Goal: Information Seeking & Learning: Learn about a topic

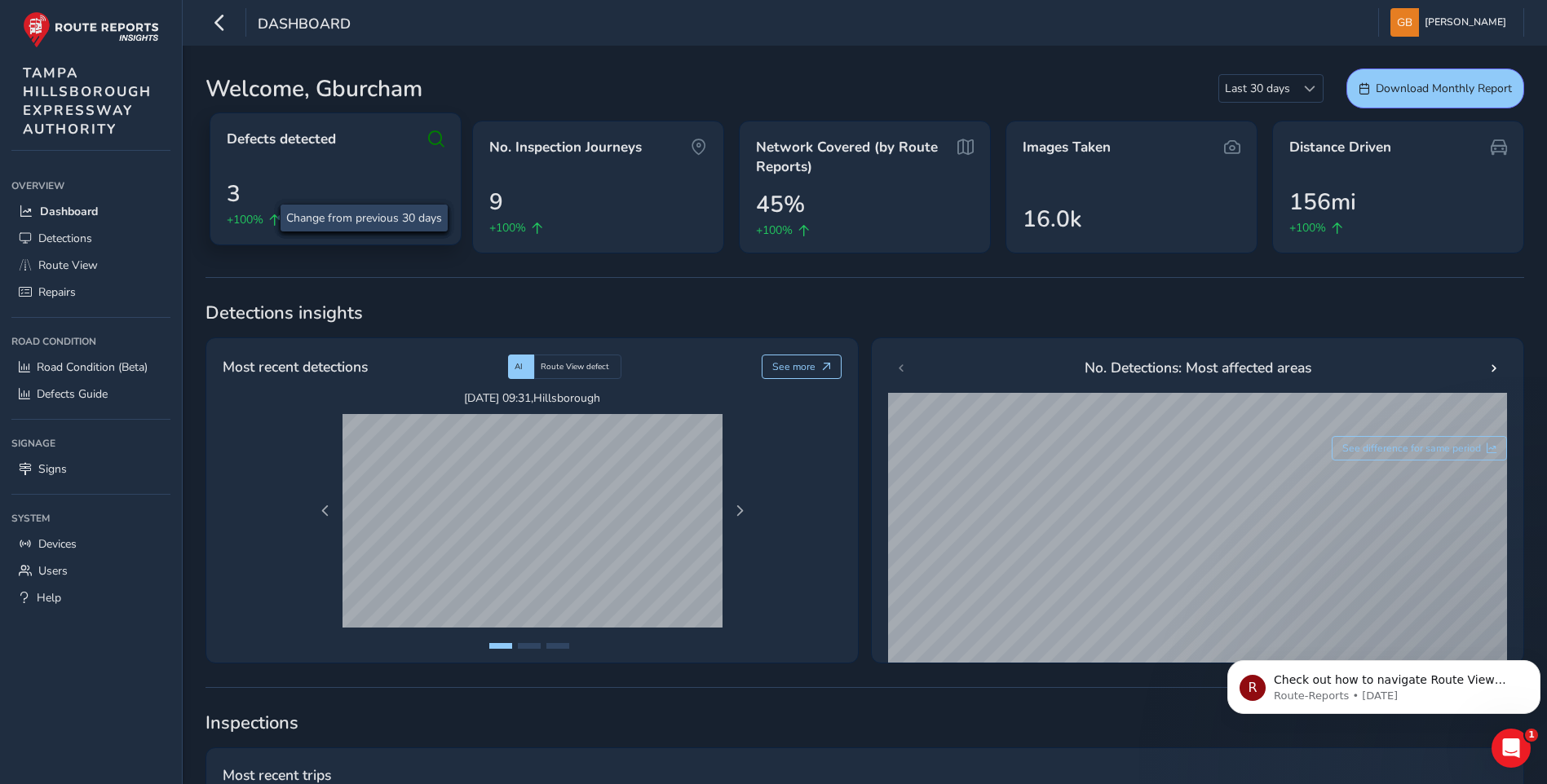
click at [261, 214] on span "+100%" at bounding box center [244, 220] width 36 height 17
click at [238, 194] on span "3" at bounding box center [233, 194] width 14 height 34
click at [332, 141] on span "Defects detected" at bounding box center [280, 139] width 109 height 20
click at [361, 185] on div "3 +100%" at bounding box center [335, 202] width 218 height 51
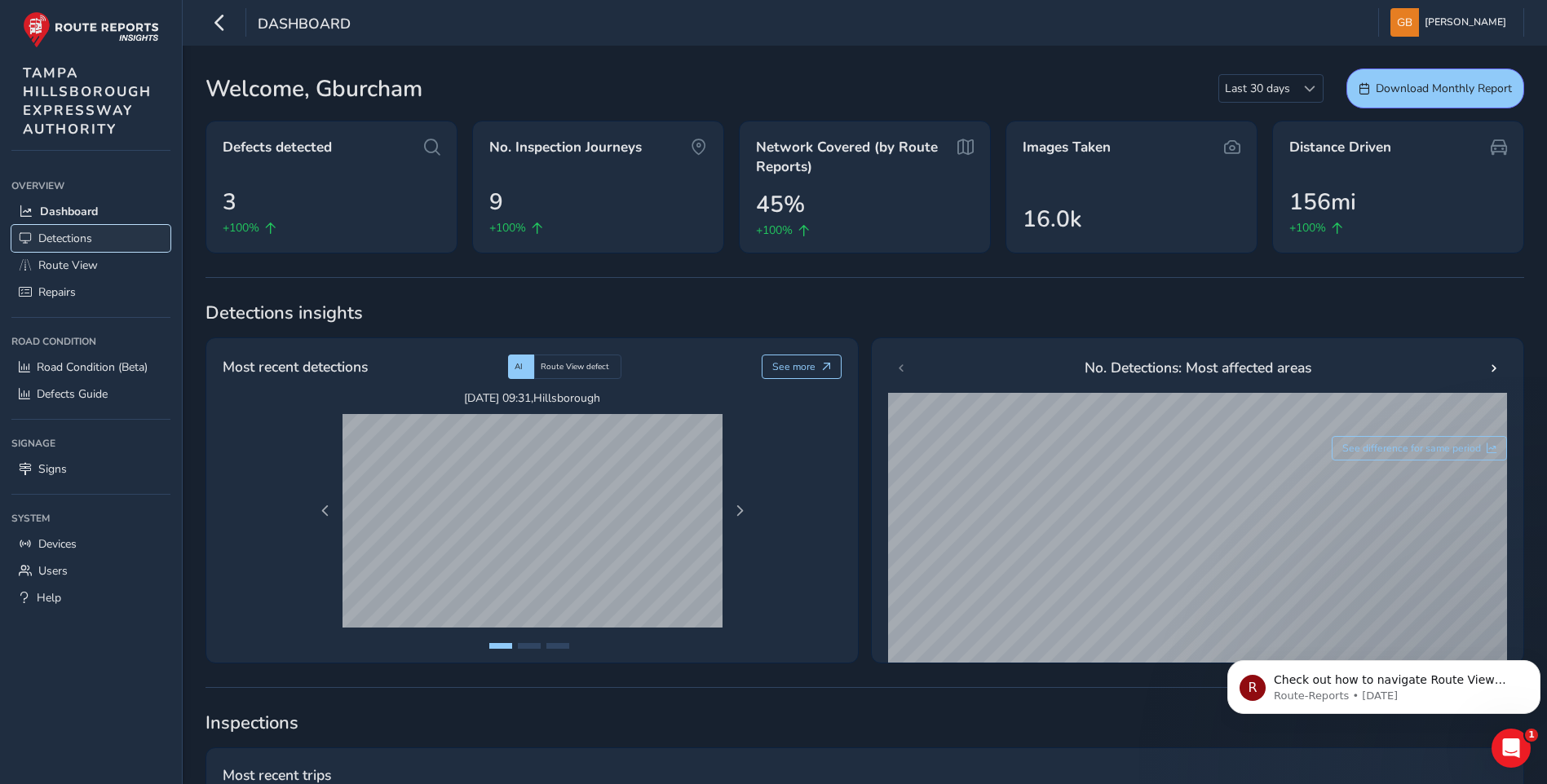
click at [74, 237] on span "Detections" at bounding box center [65, 238] width 54 height 16
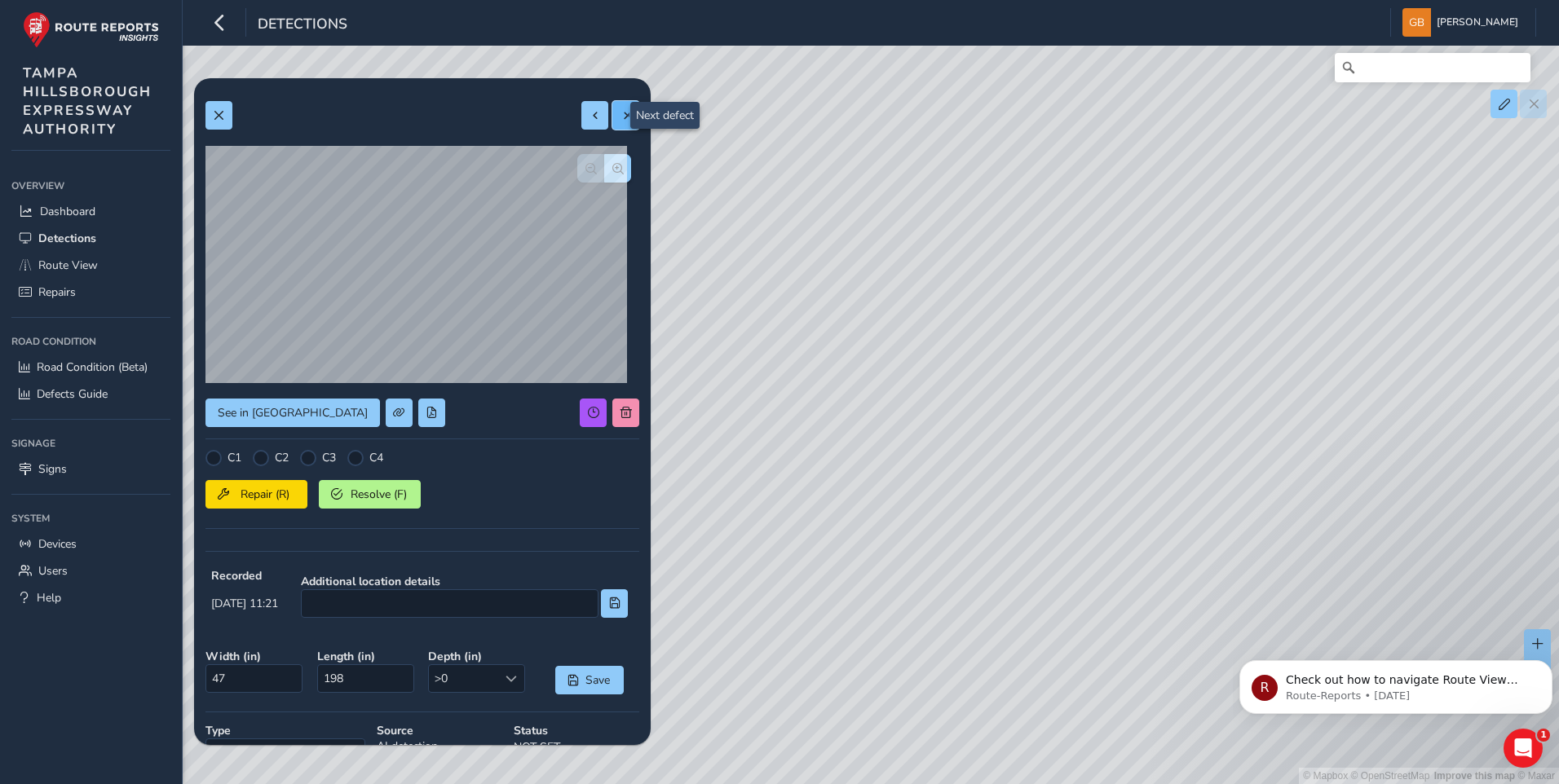
click at [620, 113] on span at bounding box center [626, 115] width 11 height 11
type input "38"
type input "57"
click at [590, 115] on span at bounding box center [595, 115] width 11 height 11
type input "47"
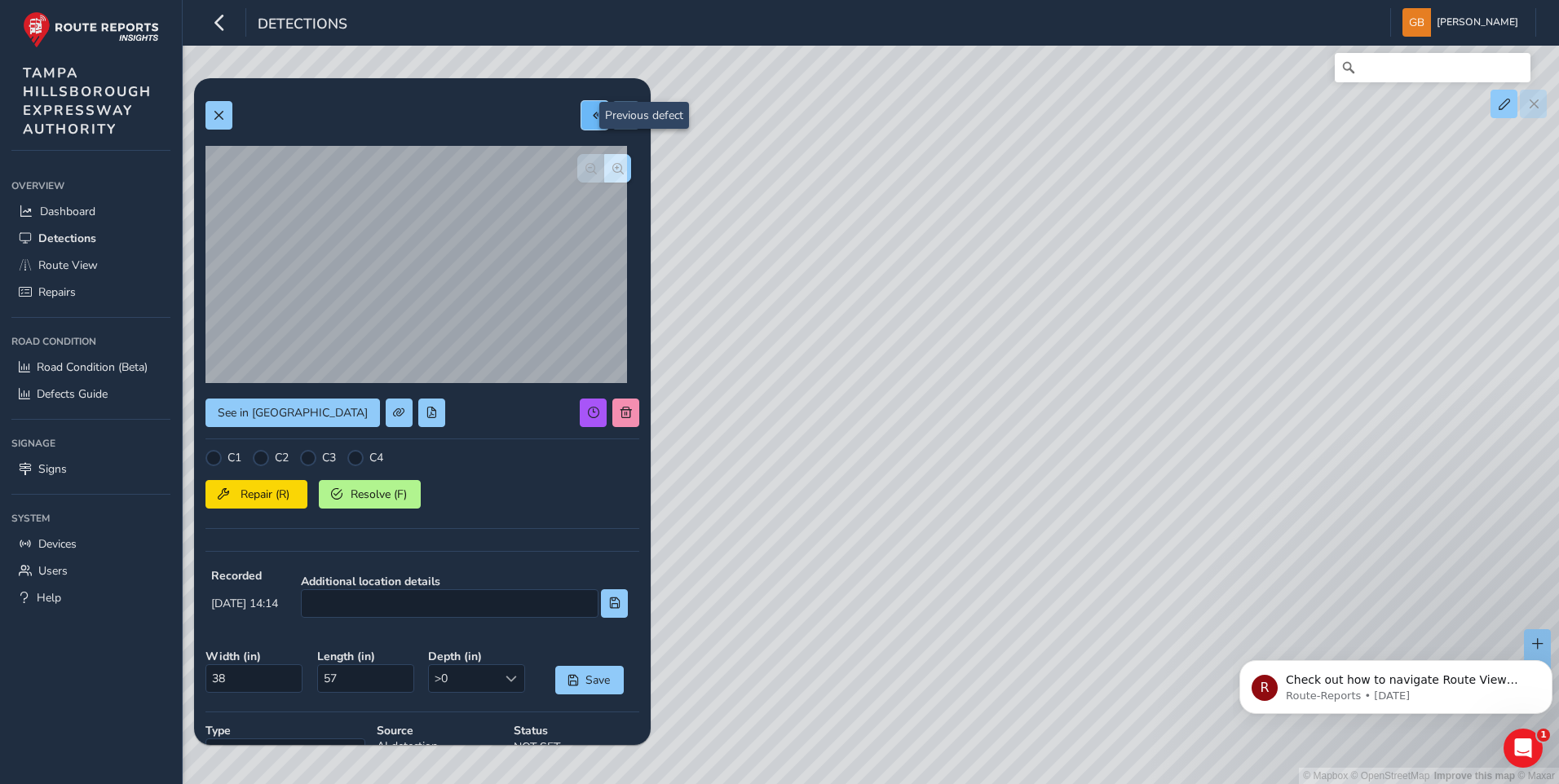
type input "198"
click at [590, 115] on span at bounding box center [595, 115] width 11 height 11
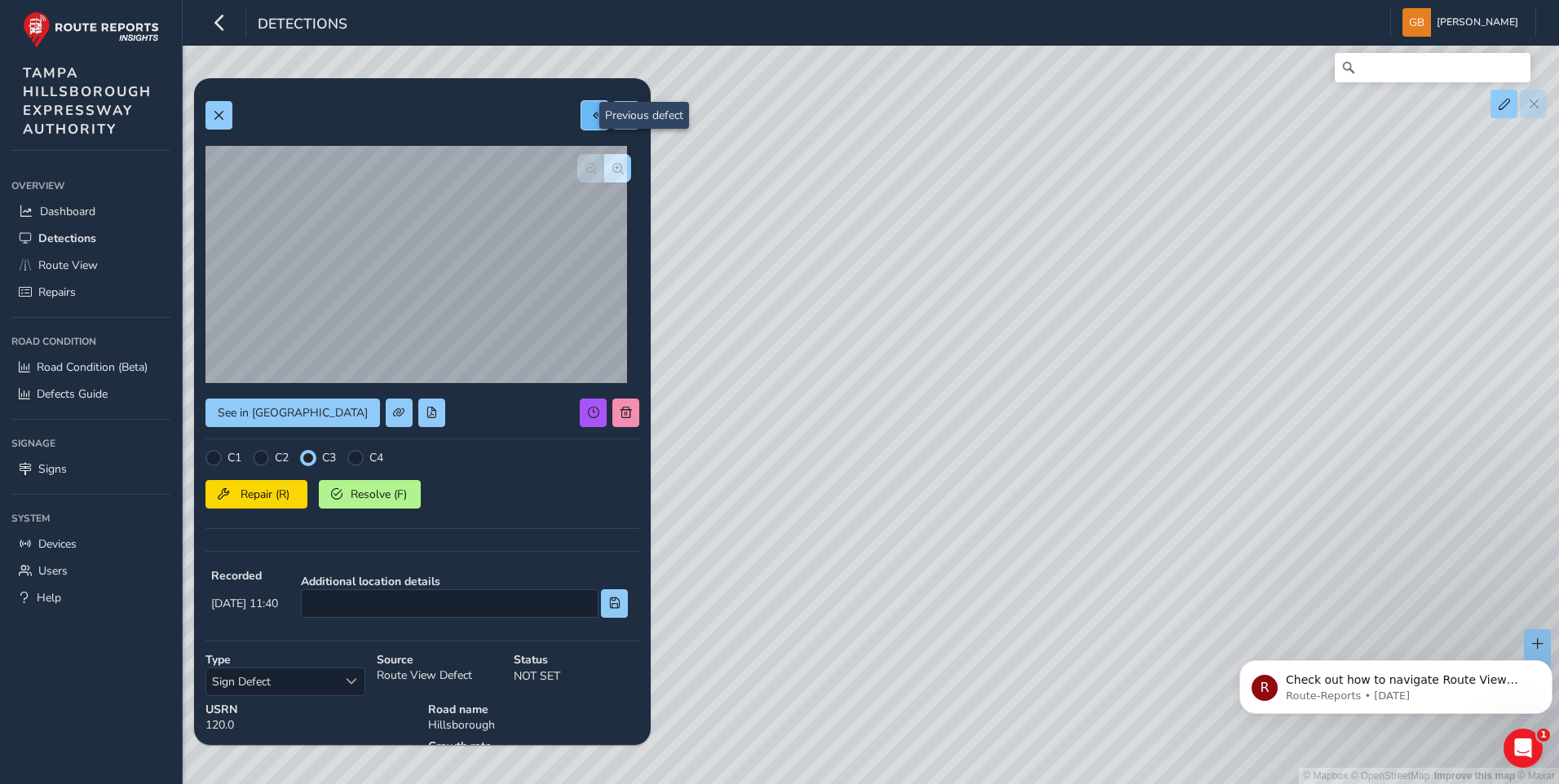
click at [590, 115] on span at bounding box center [595, 115] width 11 height 11
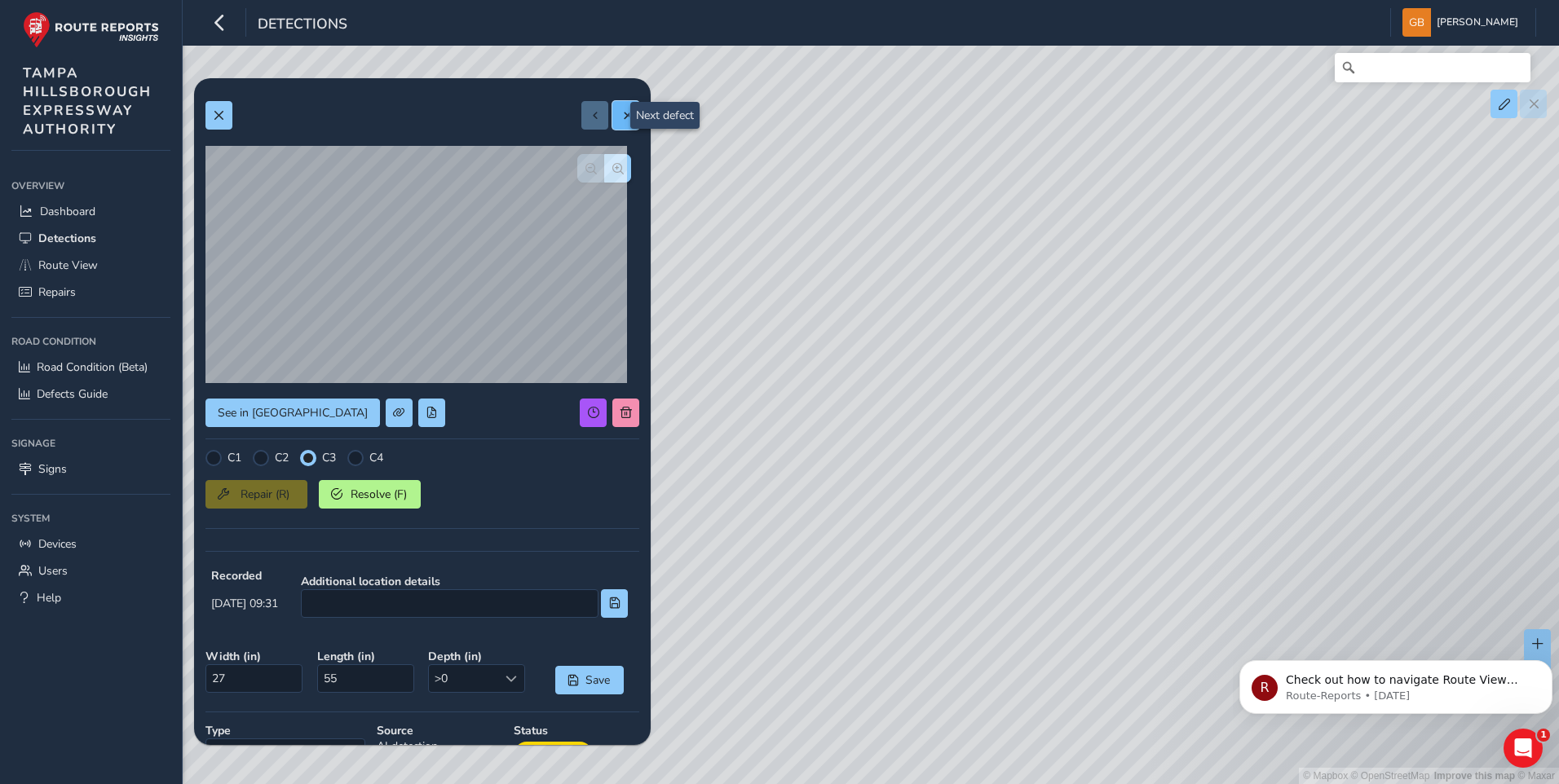
click at [620, 111] on span at bounding box center [626, 115] width 11 height 11
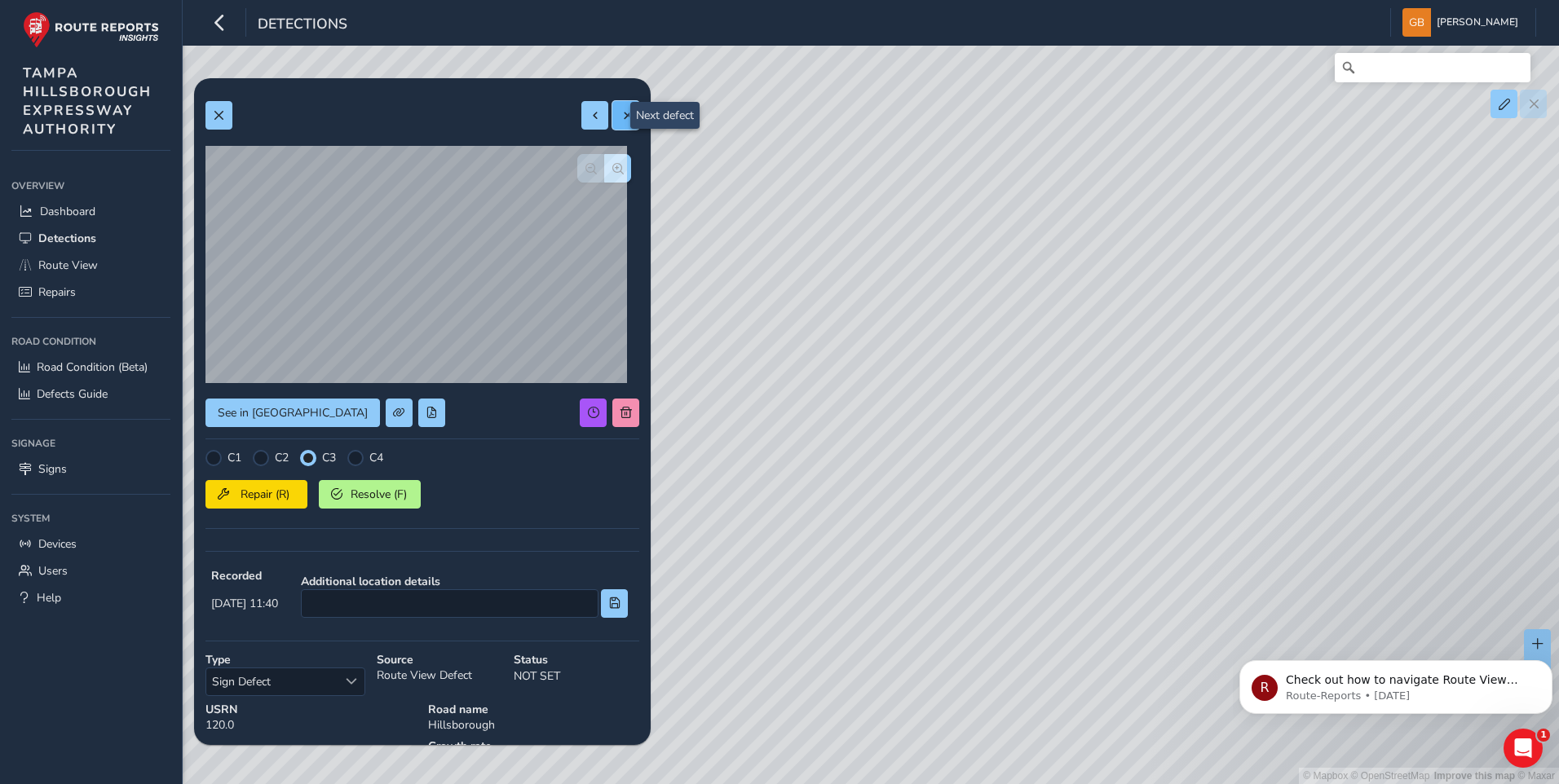
click at [620, 111] on span at bounding box center [626, 115] width 11 height 11
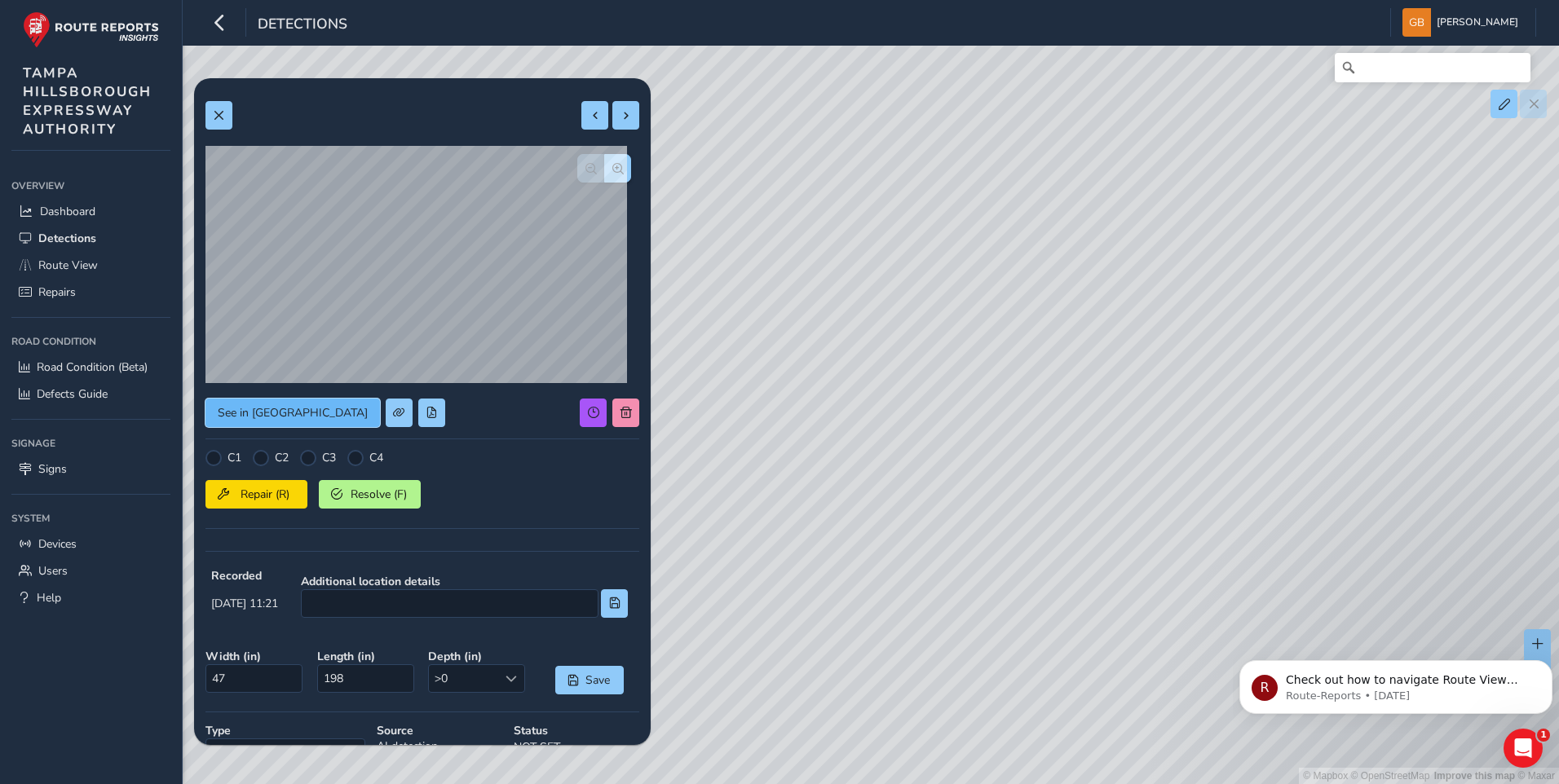
click at [284, 409] on span "See in Route View" at bounding box center [292, 412] width 150 height 16
click at [220, 114] on span at bounding box center [218, 115] width 11 height 11
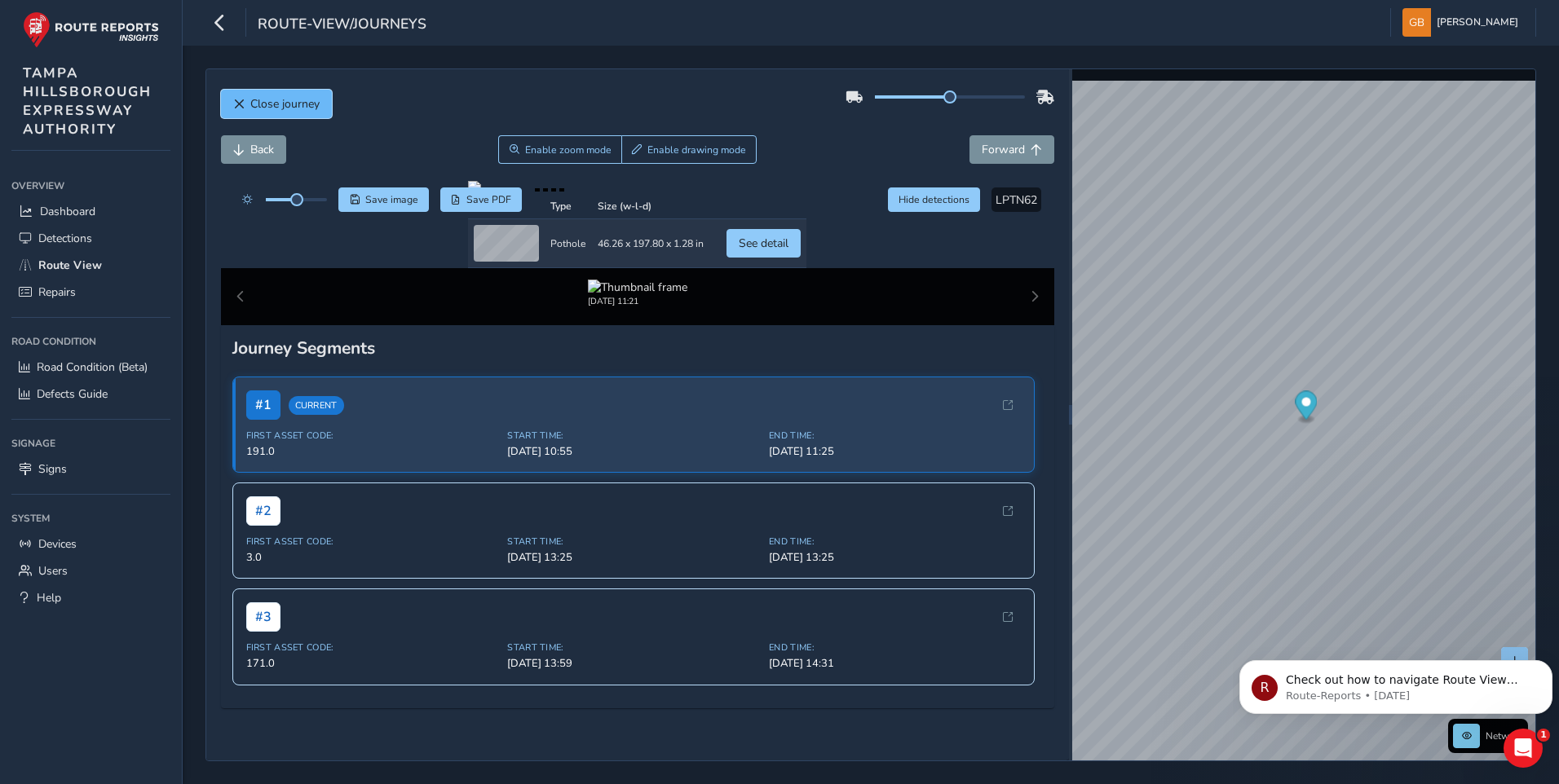
click at [235, 101] on span "Close journey" at bounding box center [238, 104] width 11 height 11
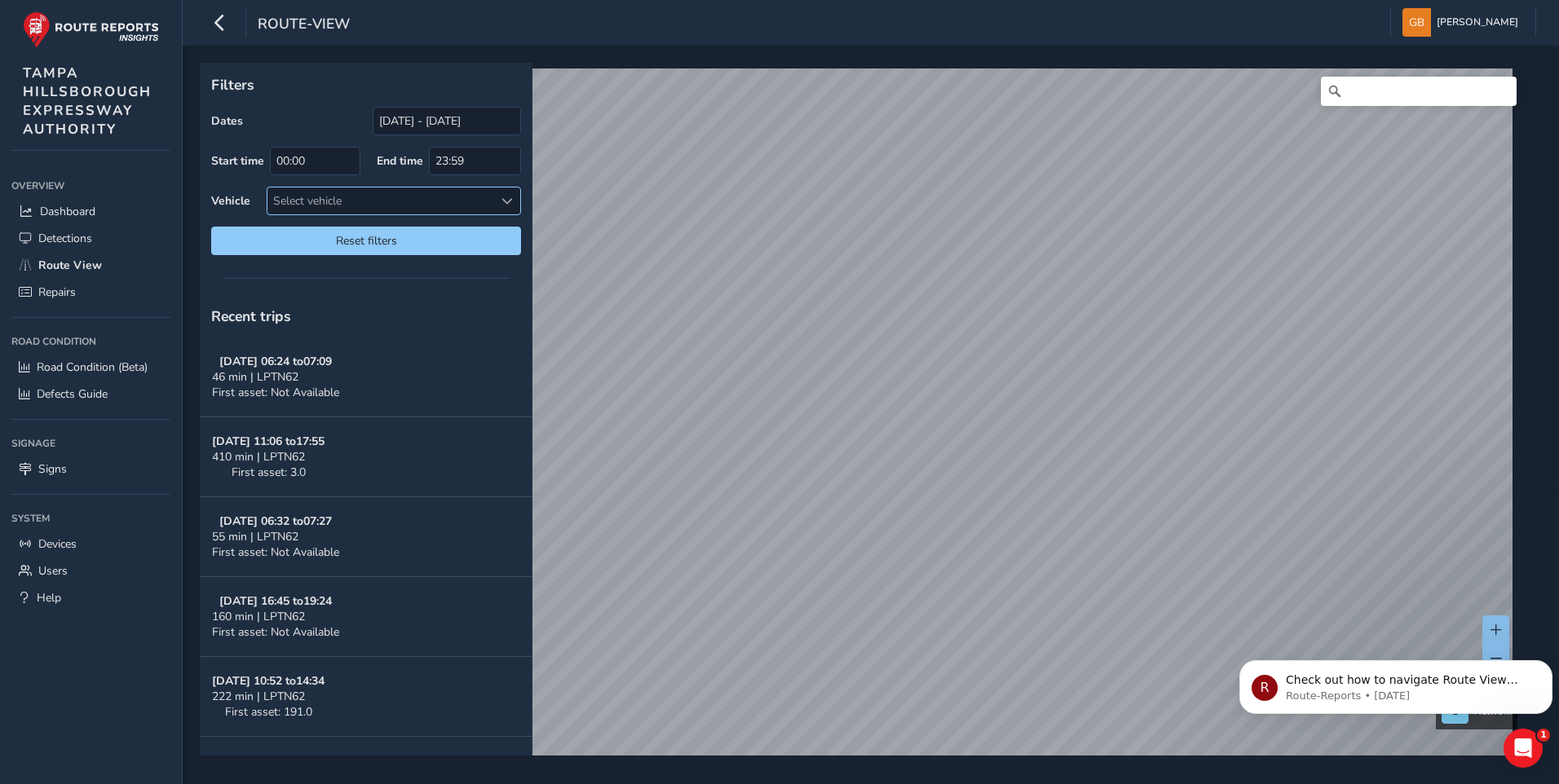
click at [510, 196] on span at bounding box center [507, 201] width 11 height 11
click at [214, 23] on icon "button" at bounding box center [220, 22] width 17 height 29
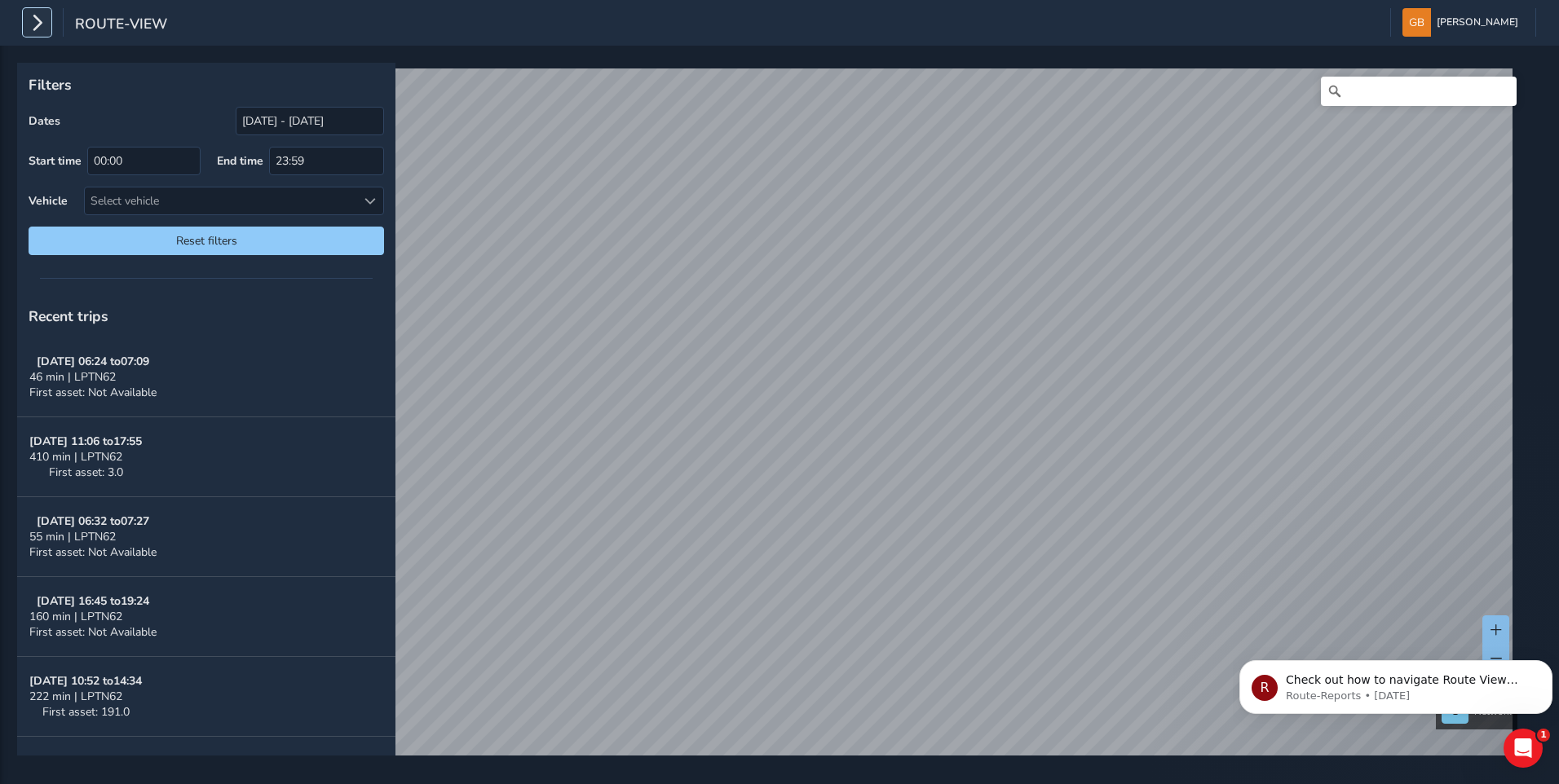
click at [34, 22] on icon "button" at bounding box center [37, 22] width 17 height 29
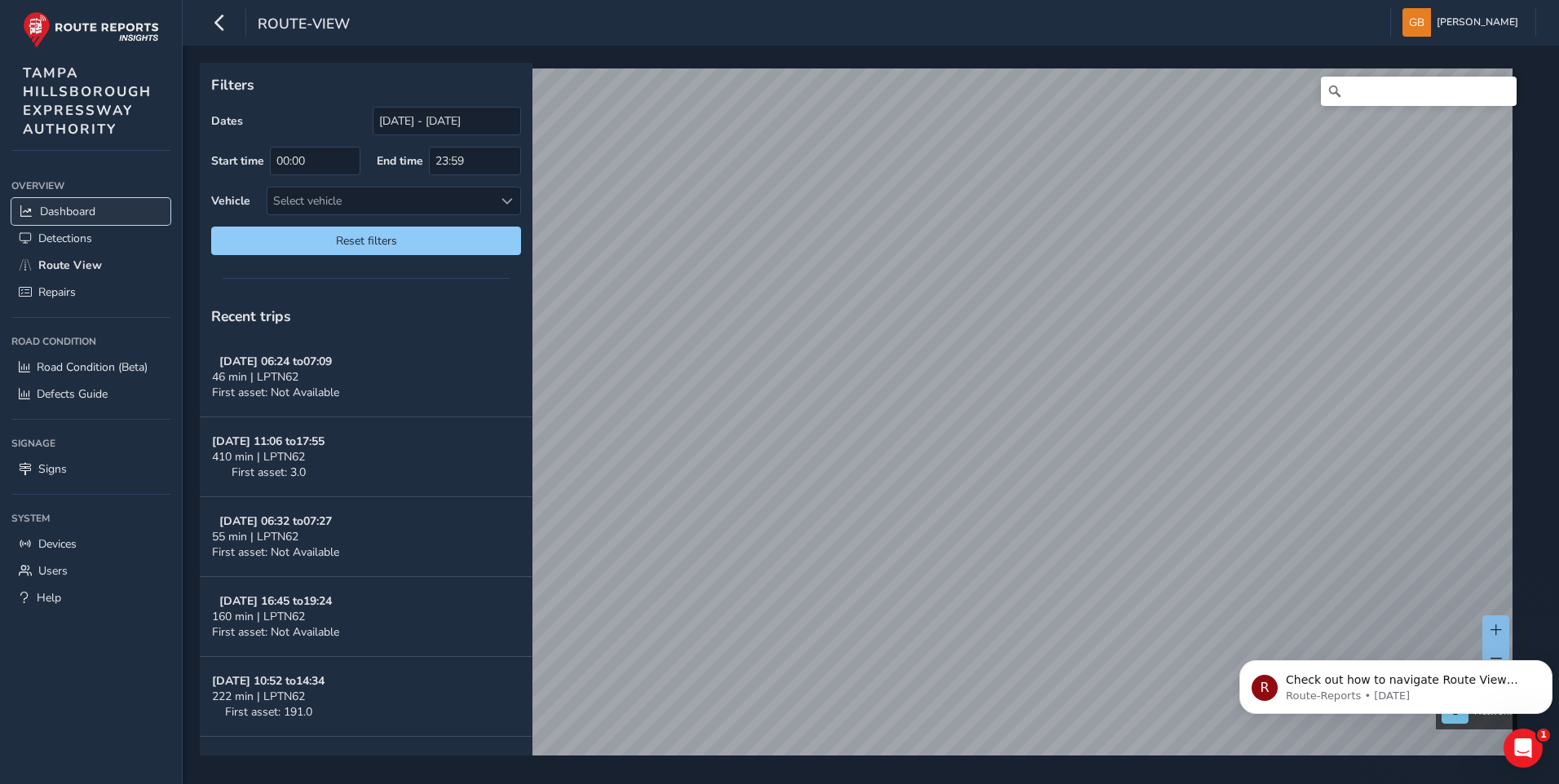
click at [73, 204] on span "Dashboard" at bounding box center [68, 211] width 56 height 16
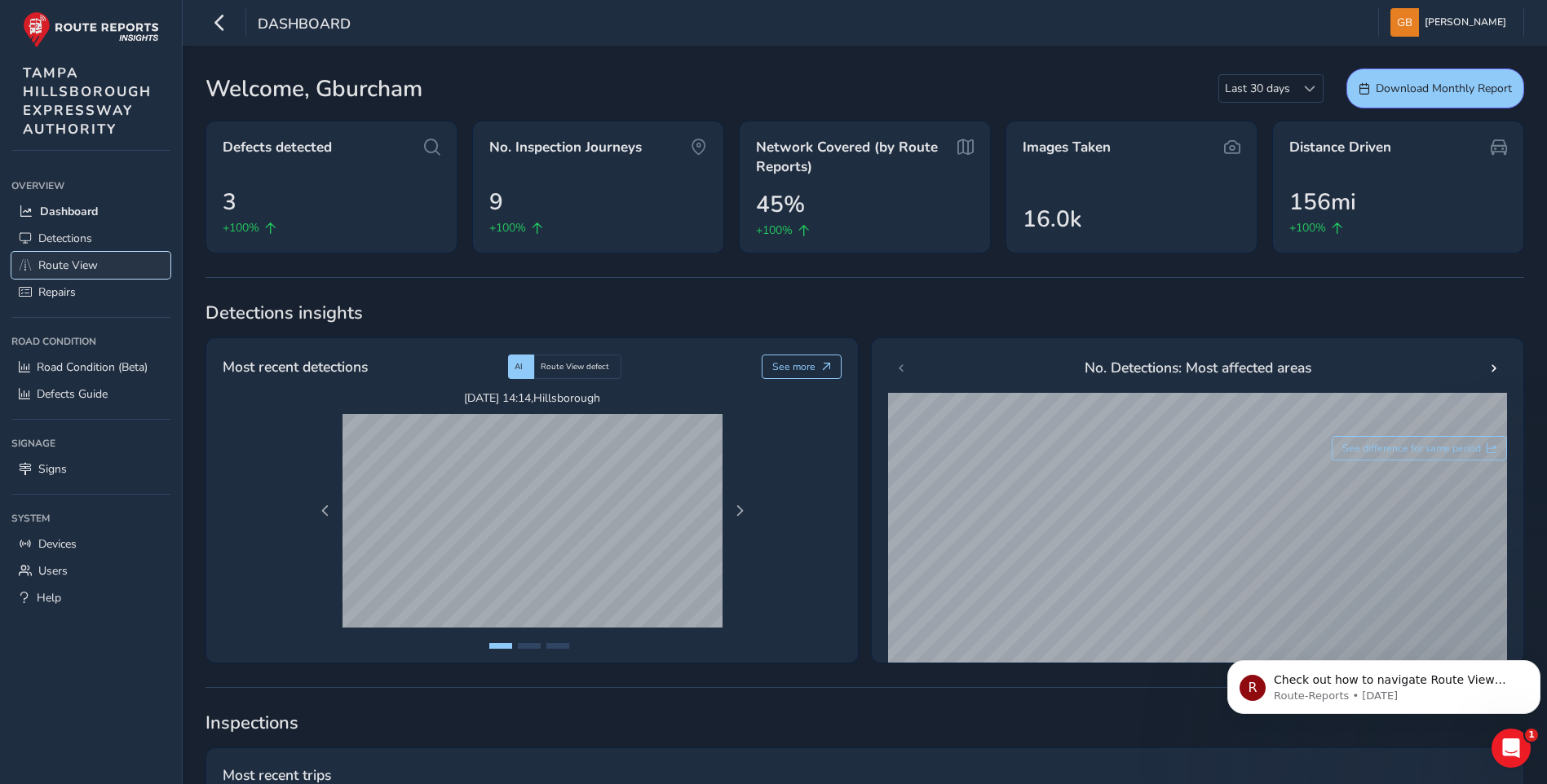
click at [90, 266] on span "Route View" at bounding box center [68, 265] width 60 height 16
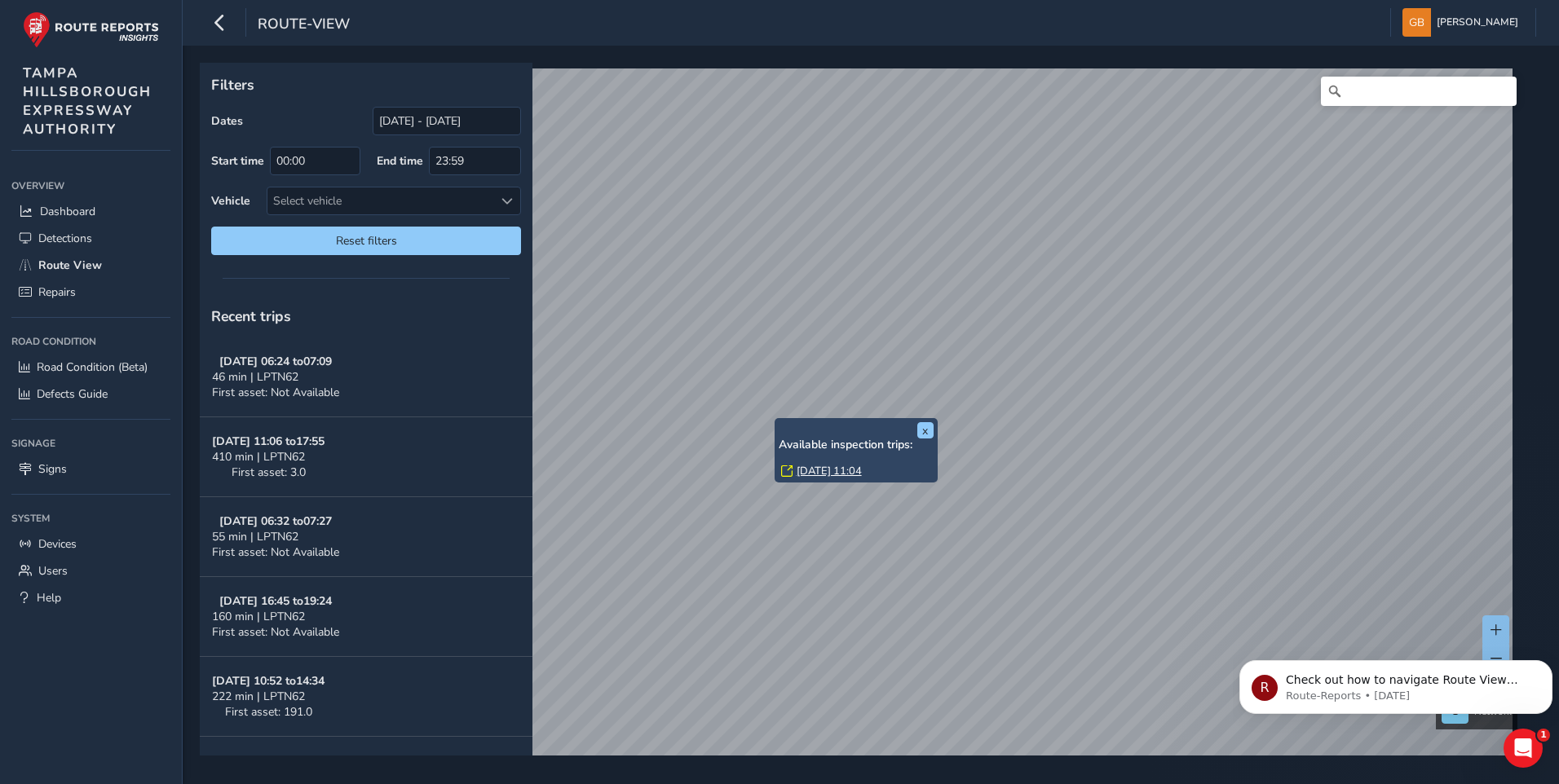
click at [776, 418] on div "x Available inspection trips: [DATE] 11:04" at bounding box center [856, 450] width 163 height 64
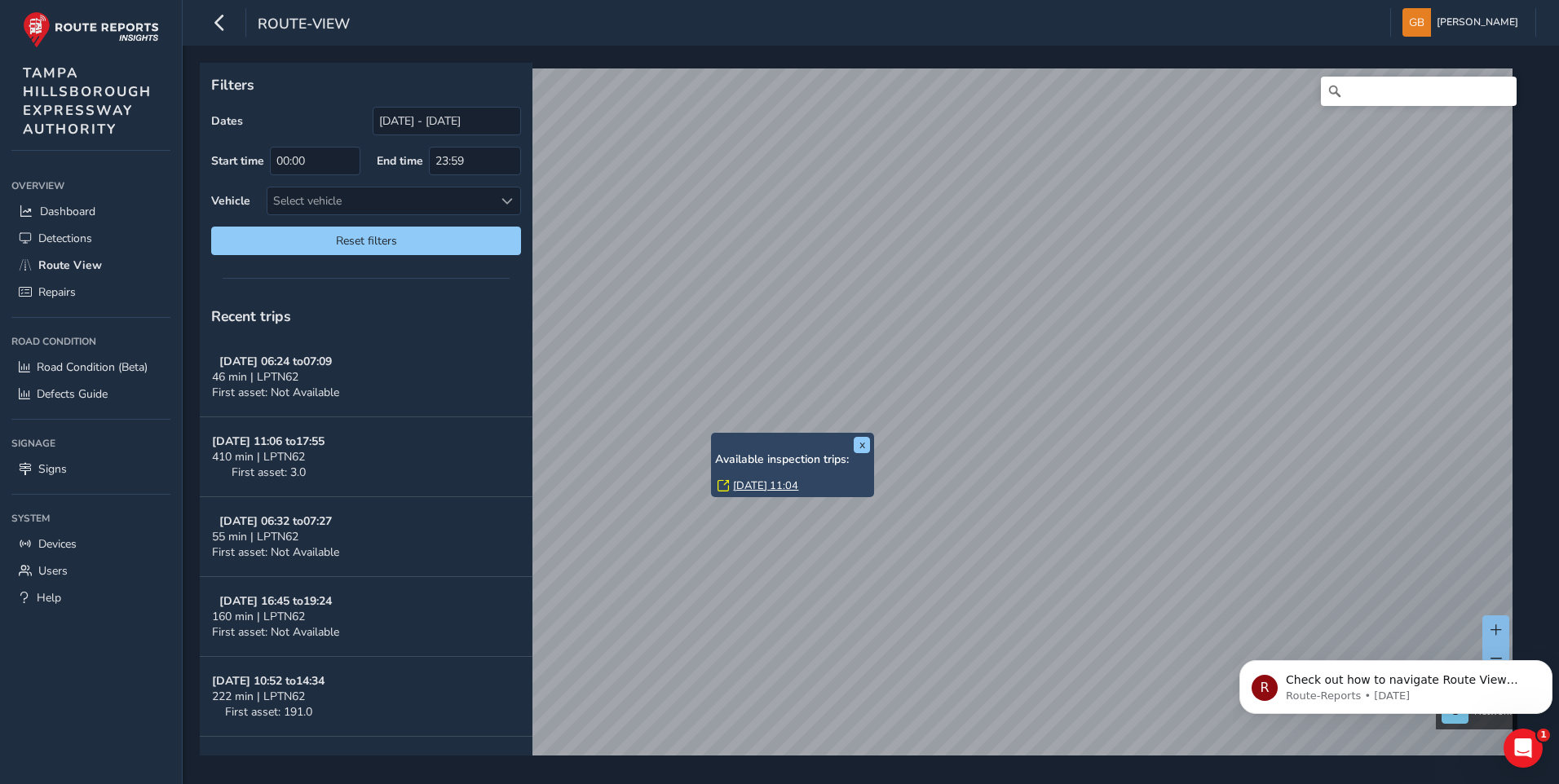
click at [756, 482] on link "[DATE] 11:04" at bounding box center [766, 486] width 65 height 15
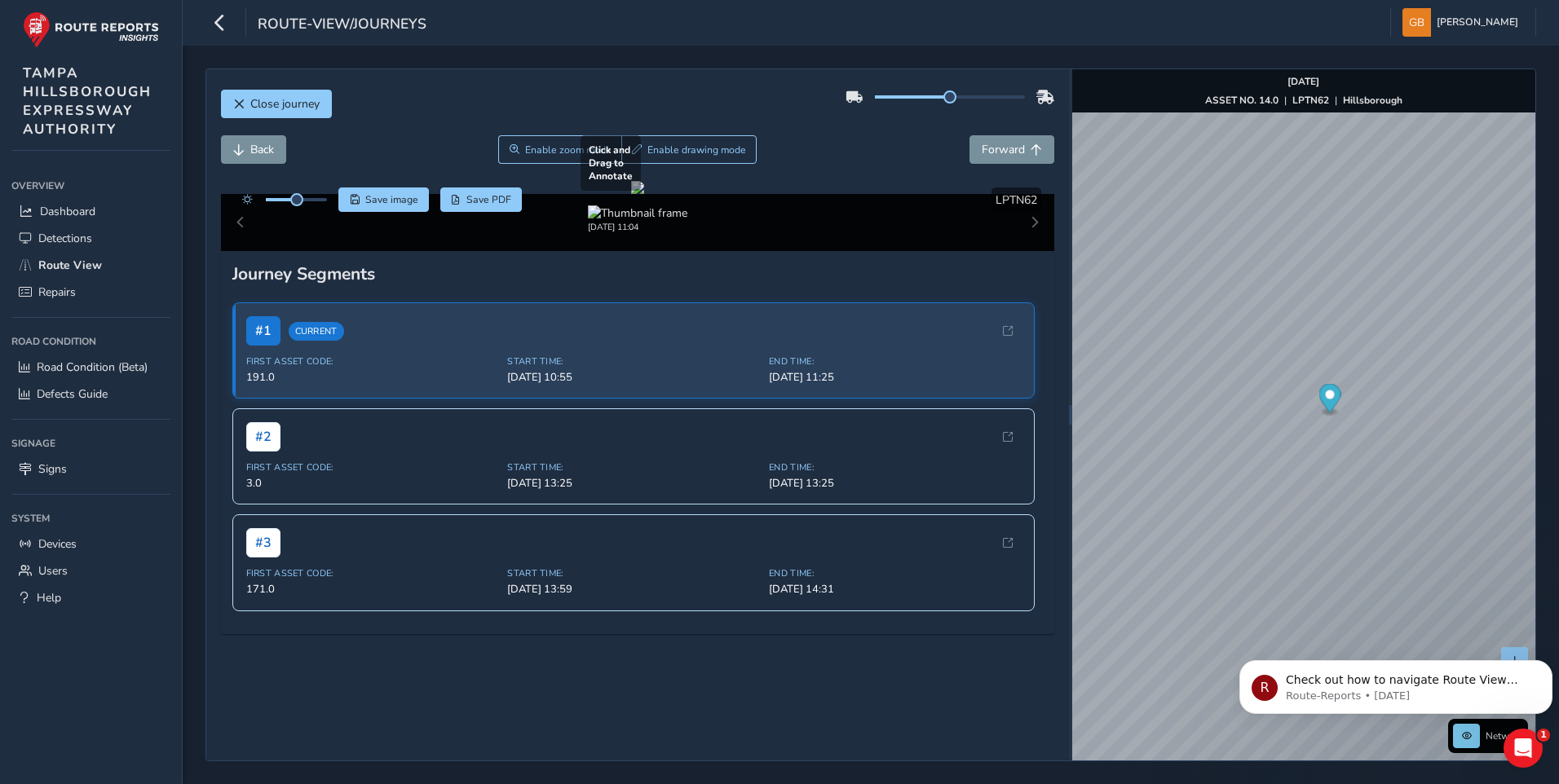
click at [631, 194] on div at bounding box center [638, 187] width 13 height 13
click at [619, 221] on img at bounding box center [637, 213] width 100 height 16
click at [631, 194] on div at bounding box center [638, 187] width 13 height 13
click at [239, 103] on span "Close journey" at bounding box center [238, 104] width 11 height 11
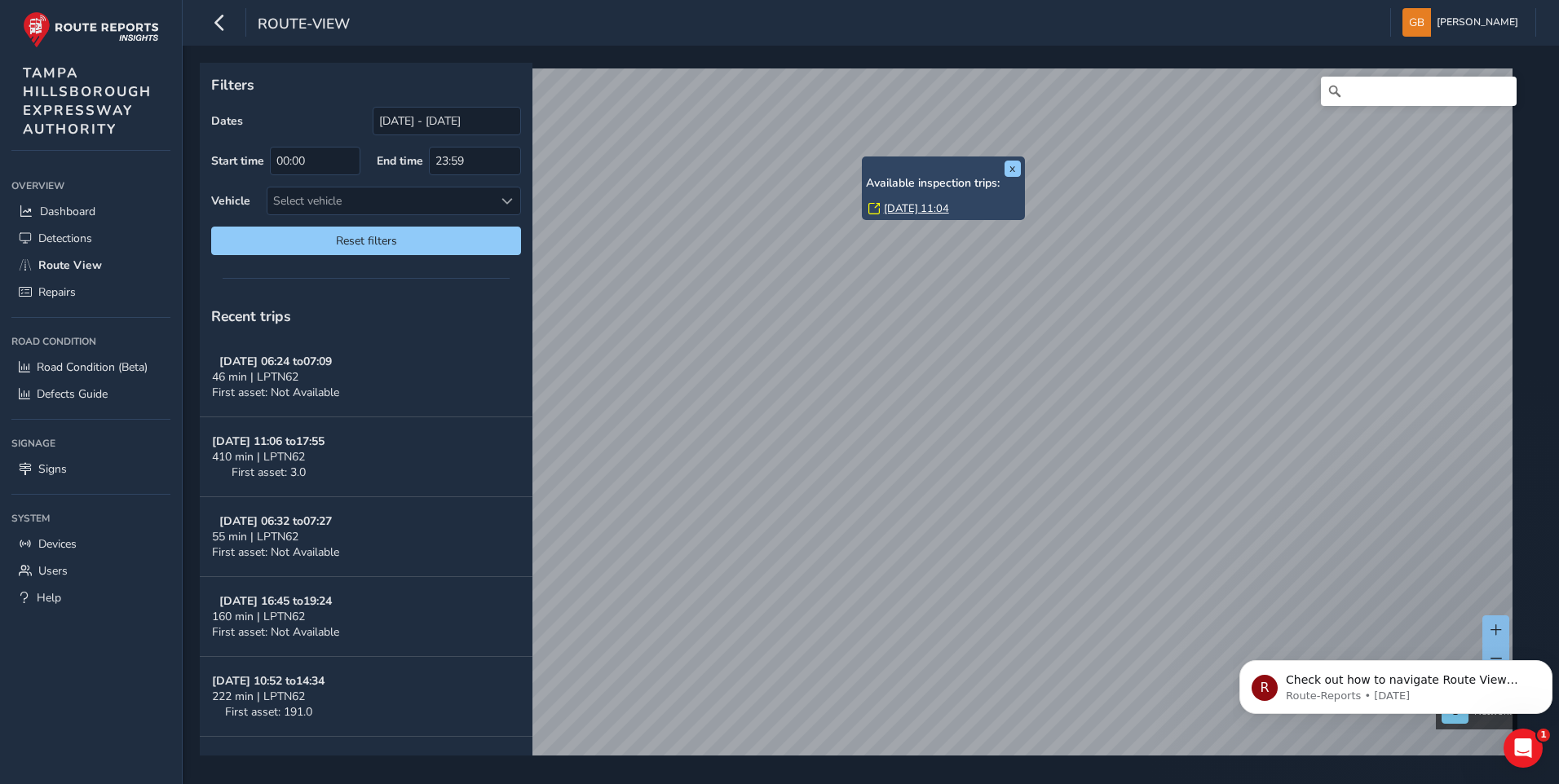
click at [901, 205] on link "[DATE] 11:04" at bounding box center [916, 209] width 65 height 15
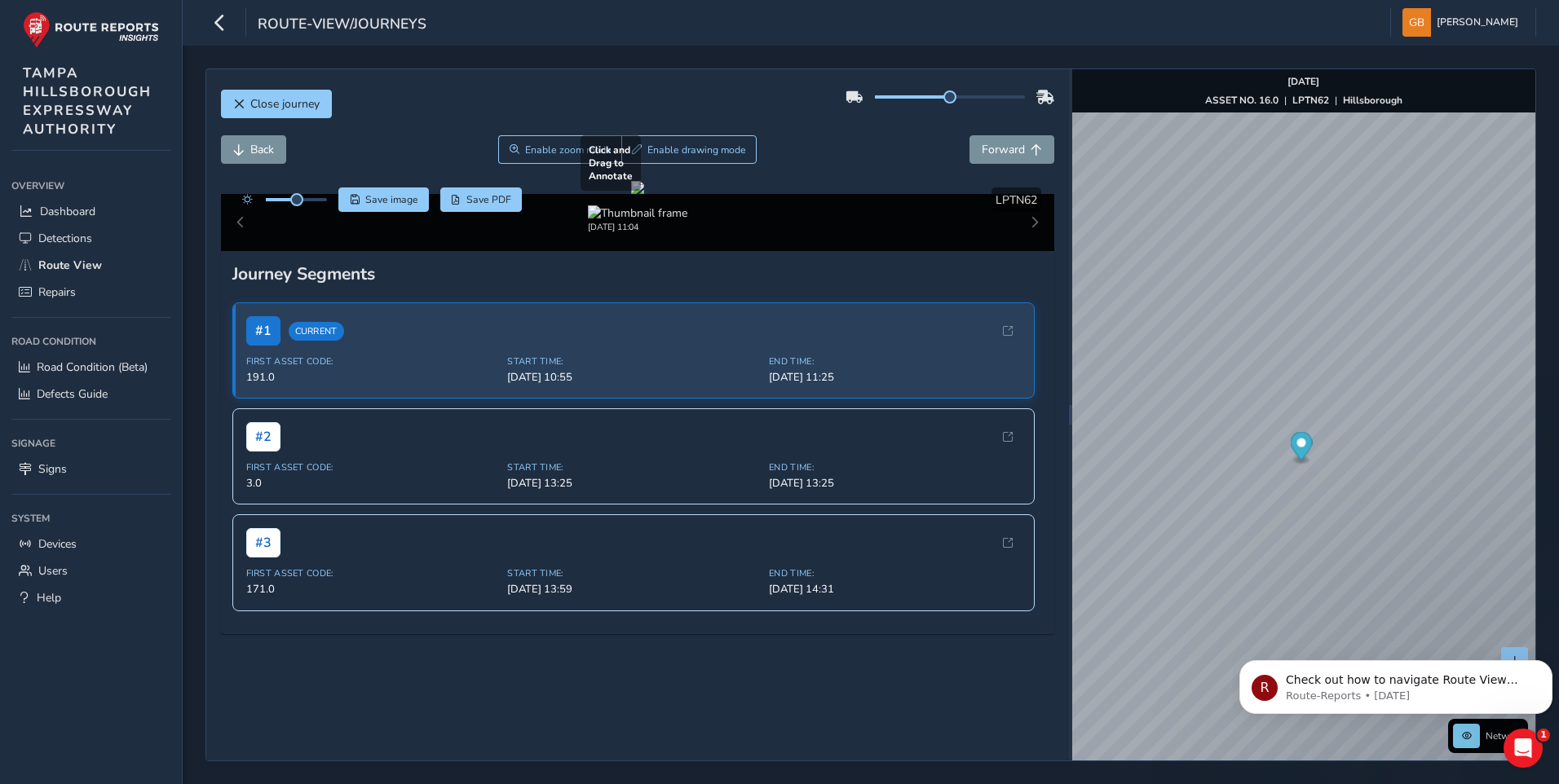
drag, startPoint x: 508, startPoint y: 347, endPoint x: 664, endPoint y: 354, distance: 156.2
click at [644, 194] on div at bounding box center [638, 187] width 13 height 13
click at [233, 99] on span "Close journey" at bounding box center [238, 104] width 11 height 11
